Goal: Information Seeking & Learning: Learn about a topic

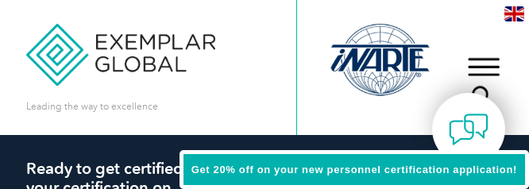
click at [384, 45] on div at bounding box center [380, 59] width 107 height 87
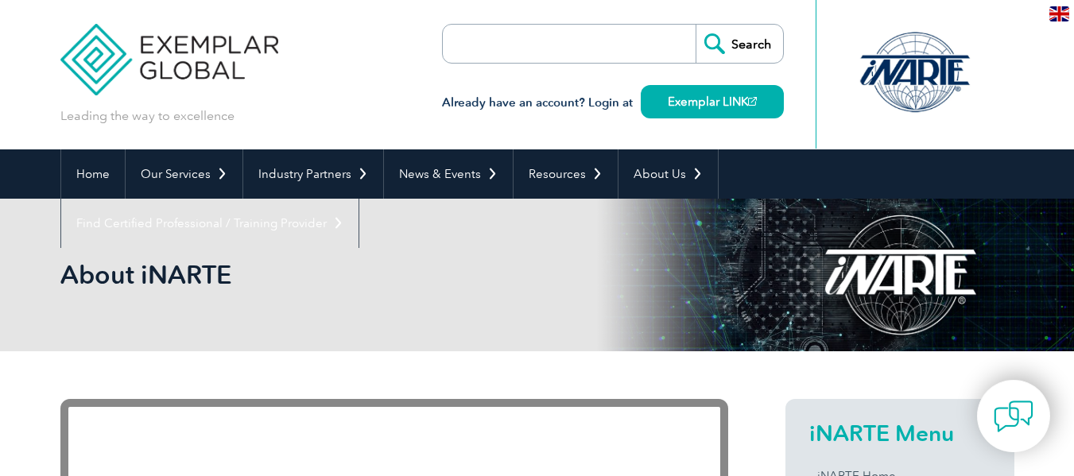
drag, startPoint x: 0, startPoint y: 0, endPoint x: 522, endPoint y: 56, distance: 525.2
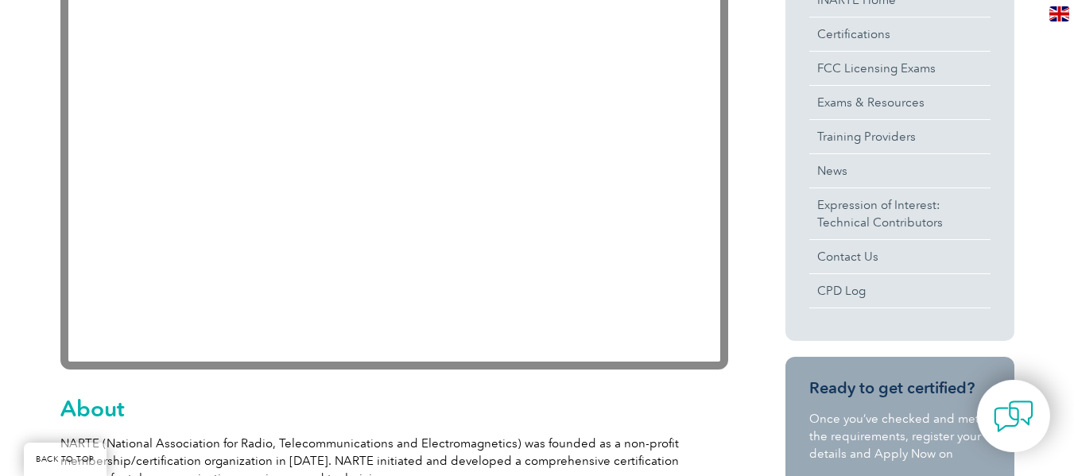
scroll to position [477, 0]
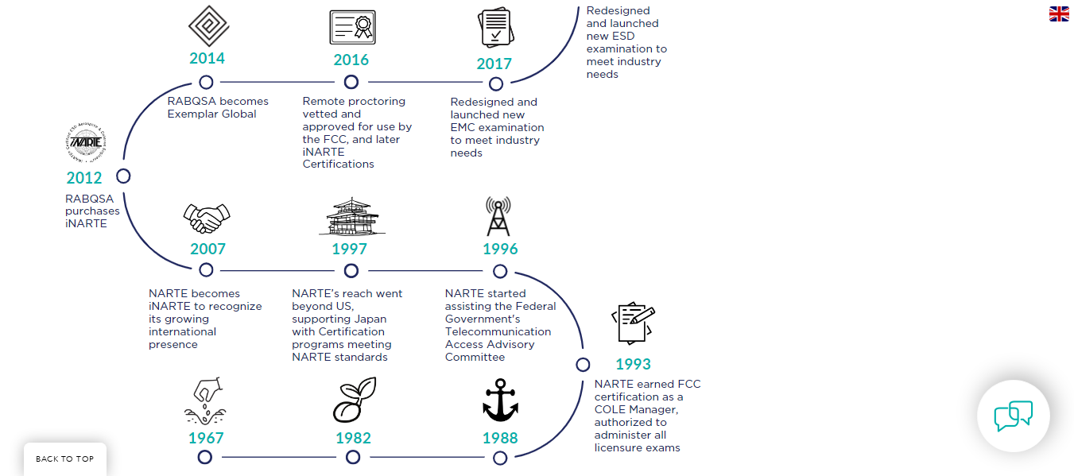
scroll to position [1908, 0]
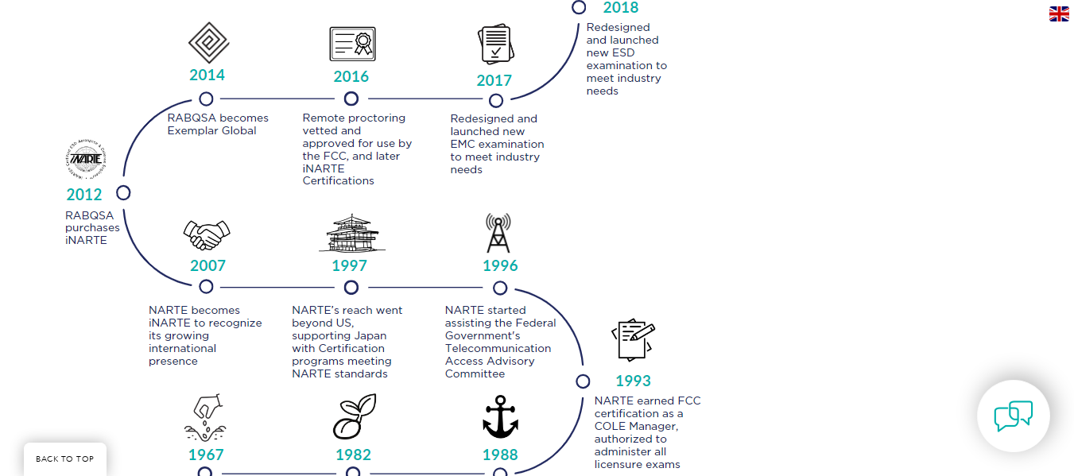
click at [242, 114] on img at bounding box center [381, 193] width 643 height 730
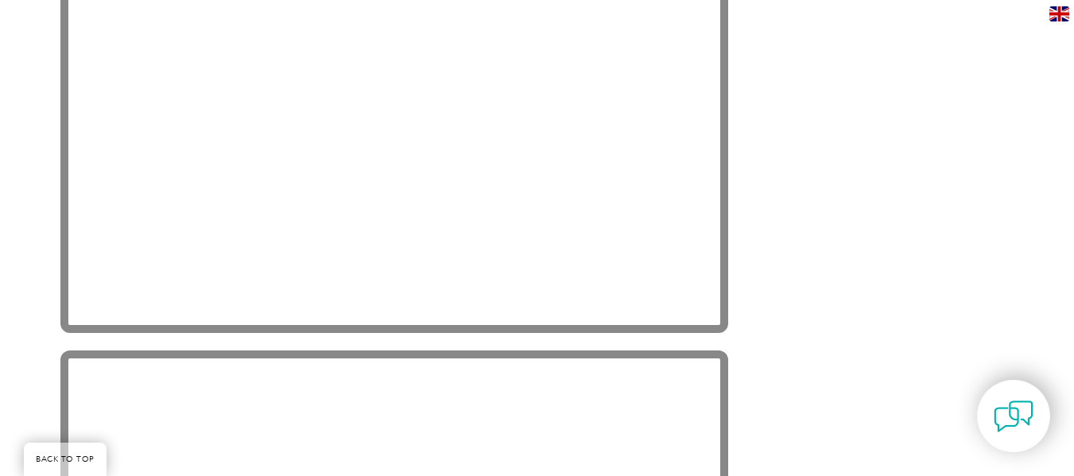
scroll to position [2916, 0]
